Goal: Task Accomplishment & Management: Use online tool/utility

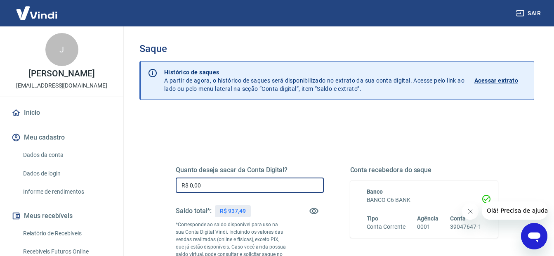
drag, startPoint x: 219, startPoint y: 186, endPoint x: 177, endPoint y: 188, distance: 42.1
click at [179, 188] on input "R$ 0,00" at bounding box center [250, 184] width 148 height 15
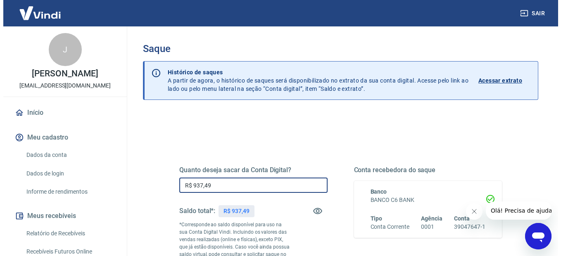
scroll to position [160, 0]
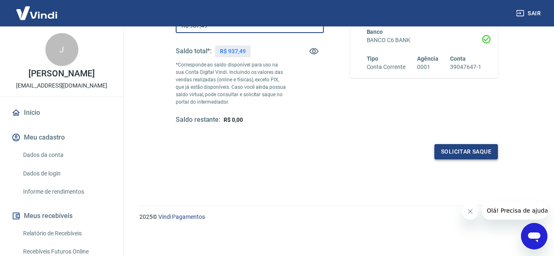
type input "R$ 937,49"
click at [466, 151] on button "Solicitar saque" at bounding box center [467, 151] width 64 height 15
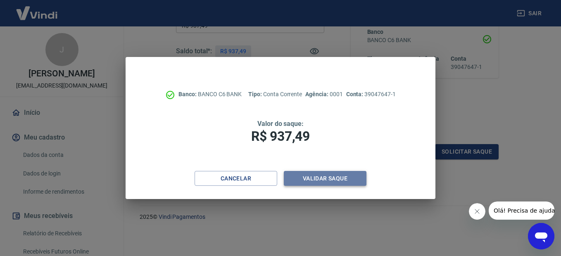
click at [312, 177] on button "Validar saque" at bounding box center [325, 178] width 83 height 15
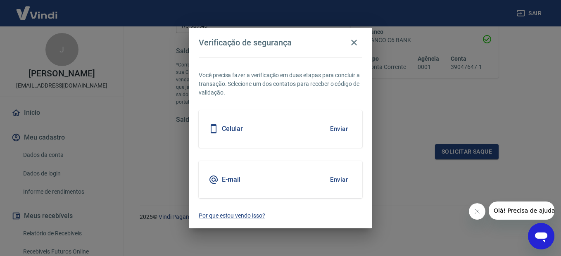
click at [341, 126] on button "Enviar" at bounding box center [338, 128] width 27 height 17
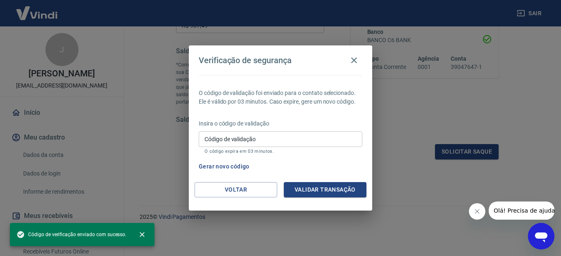
click at [268, 139] on input "Código de validação" at bounding box center [280, 138] width 163 height 15
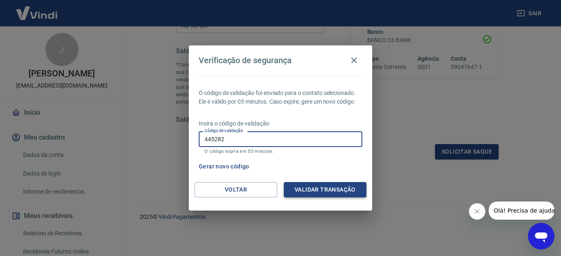
type input "445282"
click at [303, 189] on button "Validar transação" at bounding box center [325, 189] width 83 height 15
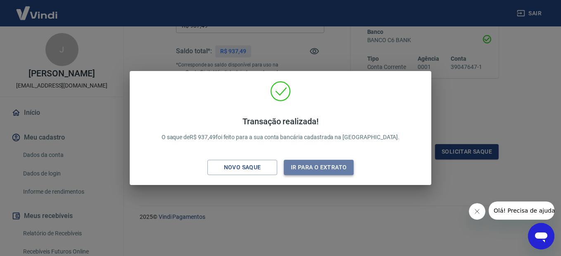
click at [329, 165] on button "Ir para o extrato" at bounding box center [319, 167] width 70 height 15
